Goal: Task Accomplishment & Management: Complete application form

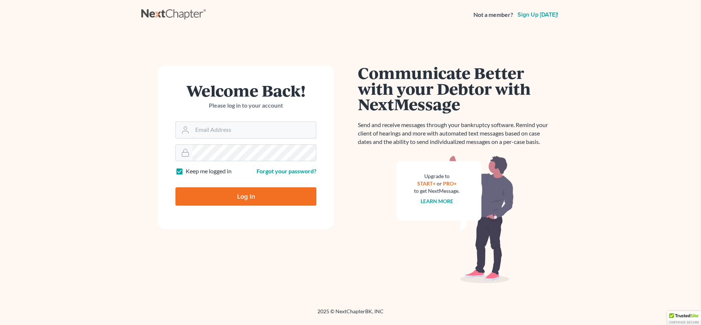
type input "[EMAIL_ADDRESS][DOMAIN_NAME]"
click at [276, 191] on input "Log In" at bounding box center [245, 196] width 141 height 18
type input "Thinking..."
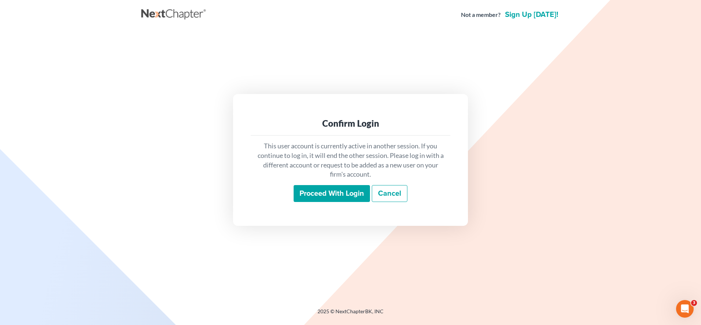
click at [320, 192] on input "Proceed with login" at bounding box center [332, 193] width 76 height 17
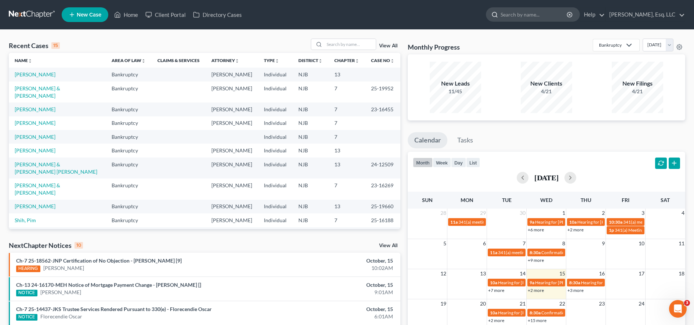
click at [510, 15] on input "search" at bounding box center [533, 15] width 67 height 14
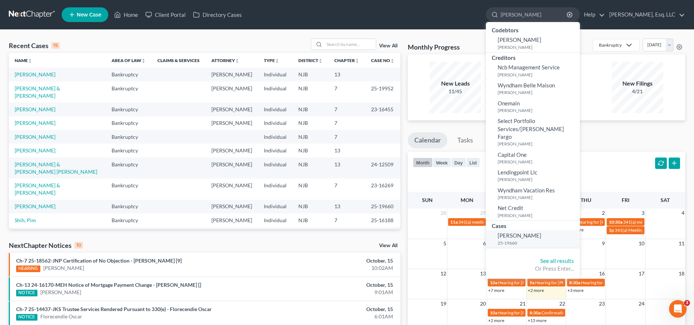
type input "marisol"
click at [520, 240] on small "25-19660" at bounding box center [538, 243] width 80 height 6
select select "0"
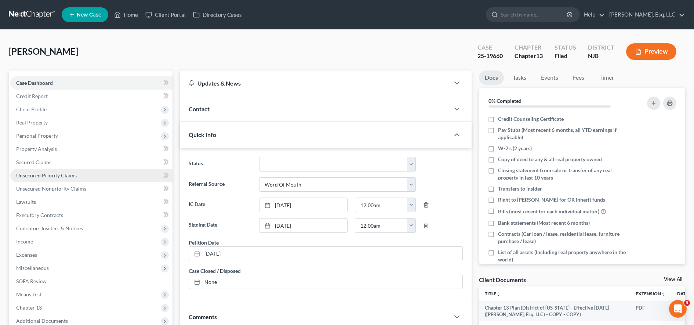
scroll to position [156, 0]
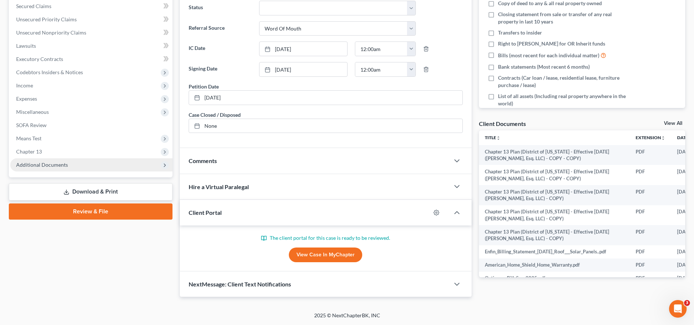
click at [105, 166] on span "Additional Documents" at bounding box center [91, 164] width 162 height 13
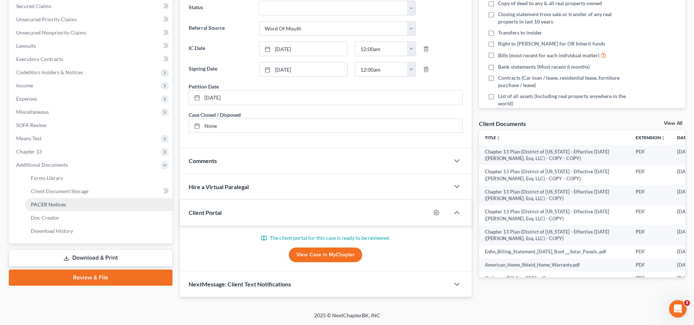
click at [90, 203] on link "PACER Notices" at bounding box center [99, 204] width 148 height 13
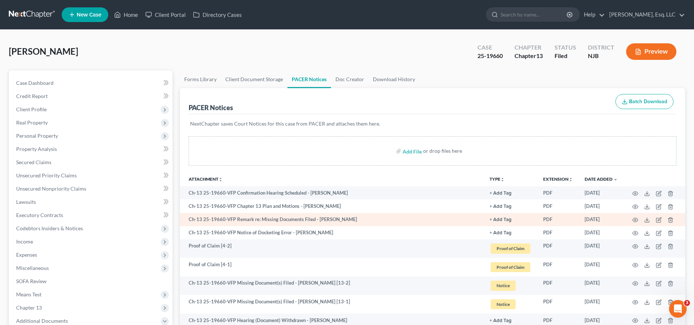
click at [262, 224] on td "Ch-13 25-19660-VFP Remark re: Missing Documents Filed - Marisol Vazquez" at bounding box center [332, 219] width 304 height 13
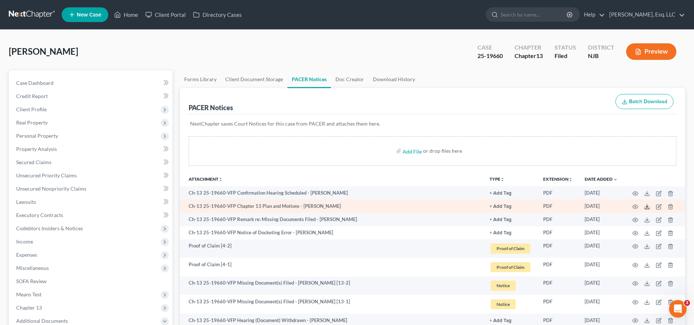
click at [647, 206] on line at bounding box center [647, 205] width 0 height 3
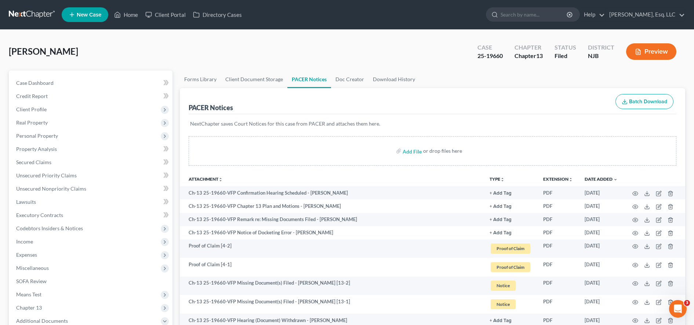
click at [84, 19] on link "New Case" at bounding box center [85, 14] width 47 height 15
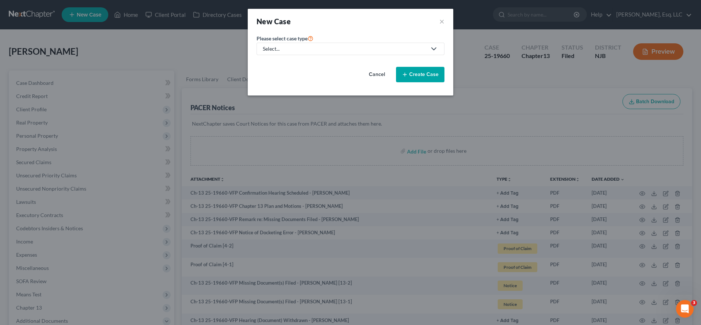
click at [282, 52] on div "Select..." at bounding box center [345, 48] width 164 height 7
click at [279, 64] on div "Bankruptcy" at bounding box center [295, 63] width 65 height 7
select select "51"
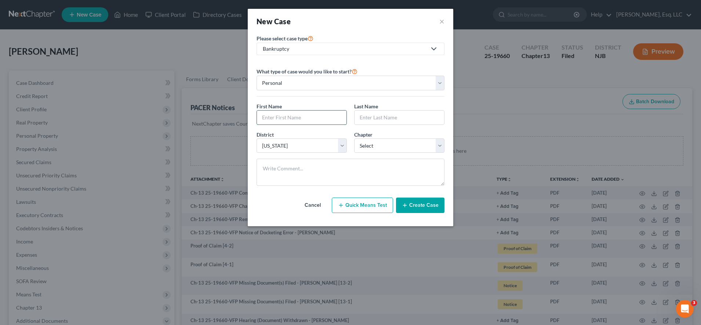
click at [305, 117] on input "text" at bounding box center [302, 117] width 90 height 14
type input "Rodney"
click at [362, 119] on input "text" at bounding box center [399, 117] width 90 height 14
type input "Smith"
click at [363, 146] on select "Select 7 11 12 13" at bounding box center [399, 145] width 90 height 15
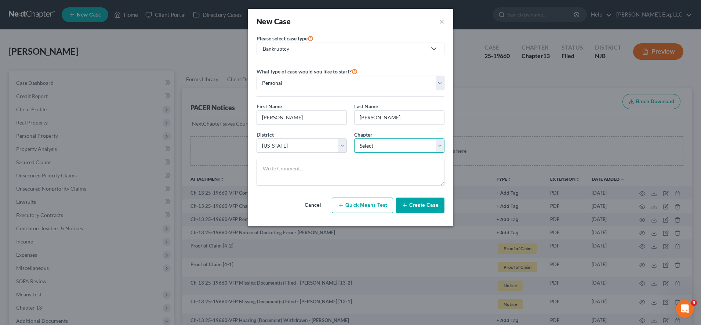
select select "3"
click at [354, 138] on select "Select 7 11 12 13" at bounding box center [399, 145] width 90 height 15
click at [412, 207] on button "Create Case" at bounding box center [420, 204] width 48 height 15
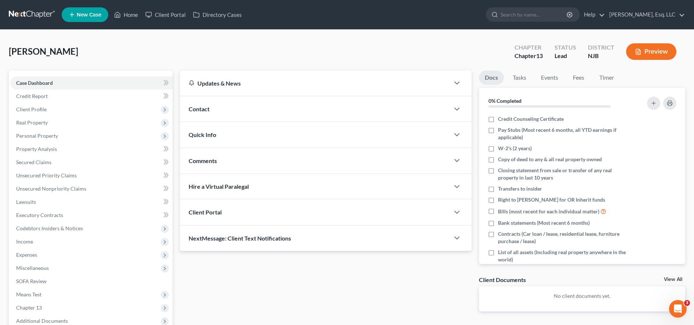
click at [262, 209] on div "Client Portal" at bounding box center [315, 211] width 270 height 25
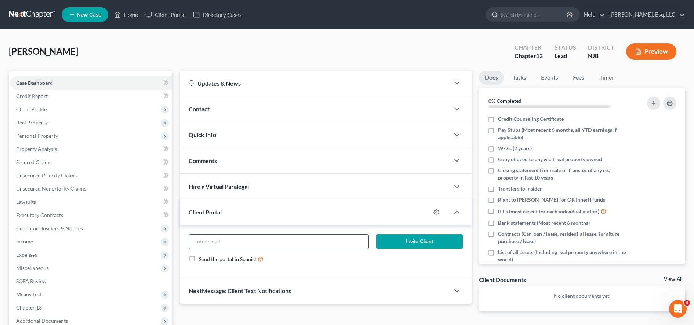
click at [242, 239] on input "email" at bounding box center [278, 241] width 179 height 14
paste input "rmannsfield@gmail.com"
click at [195, 244] on input "rmannsfield@gmail.com" at bounding box center [278, 241] width 179 height 14
type input "rmannsfield@gmail.com"
click at [405, 246] on button "Invite Client" at bounding box center [419, 241] width 87 height 15
